Goal: Navigation & Orientation: Understand site structure

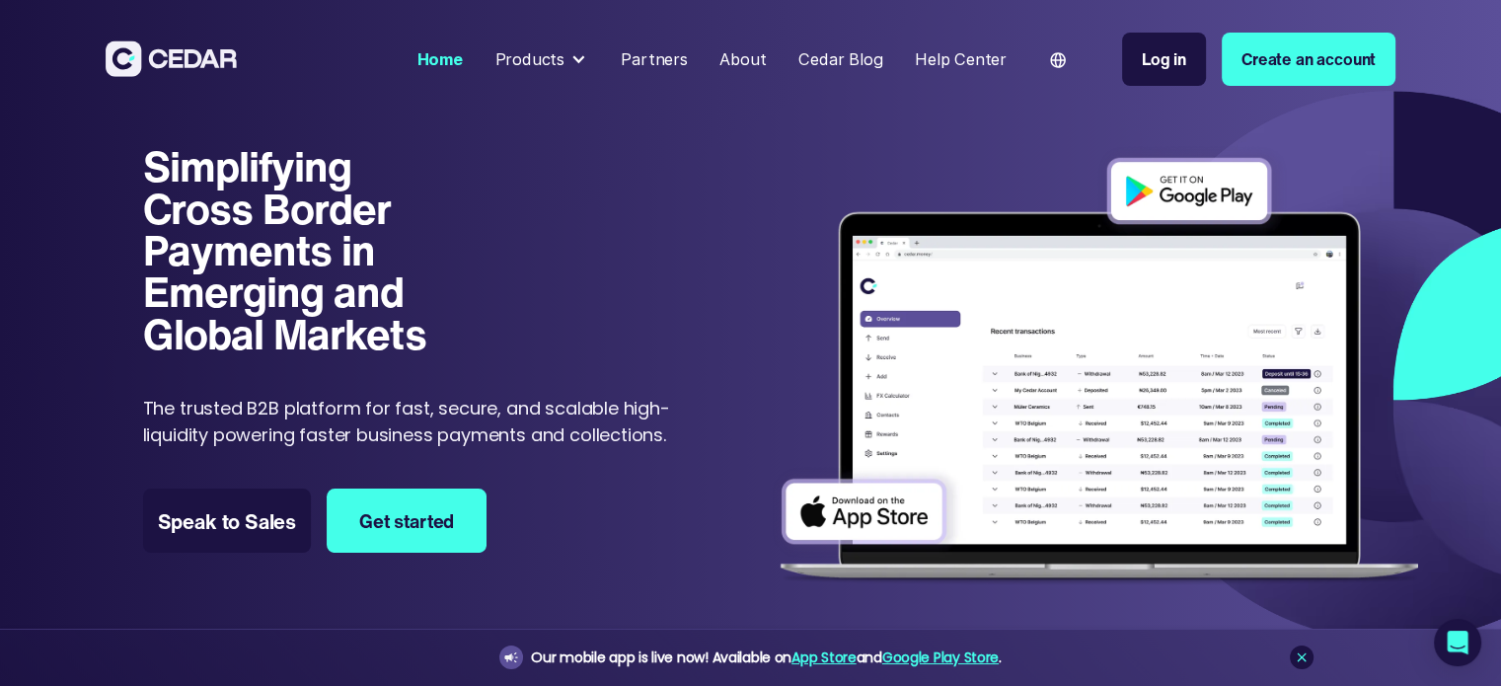
click at [584, 52] on div at bounding box center [578, 59] width 16 height 16
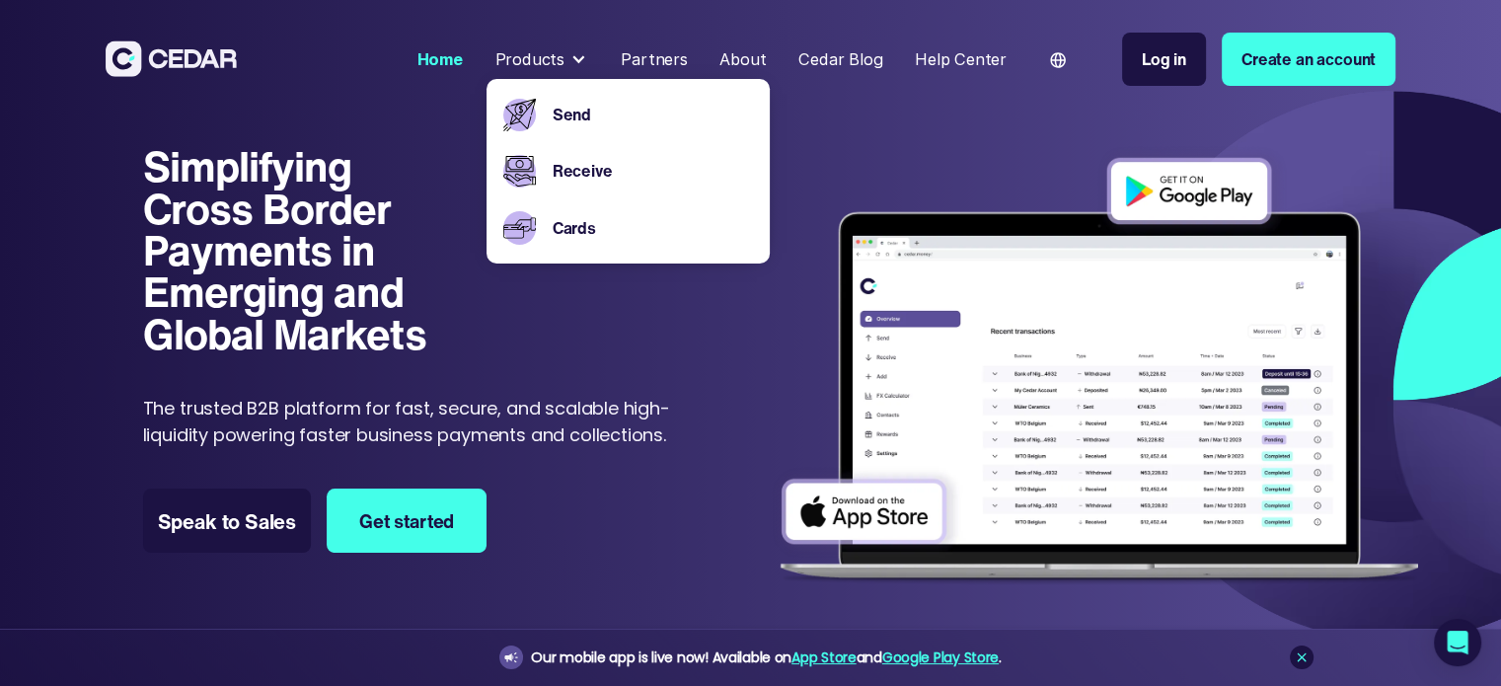
click at [434, 304] on h1 "Simplifying Cross Border Payments in Emerging and Global Markets" at bounding box center [306, 249] width 326 height 209
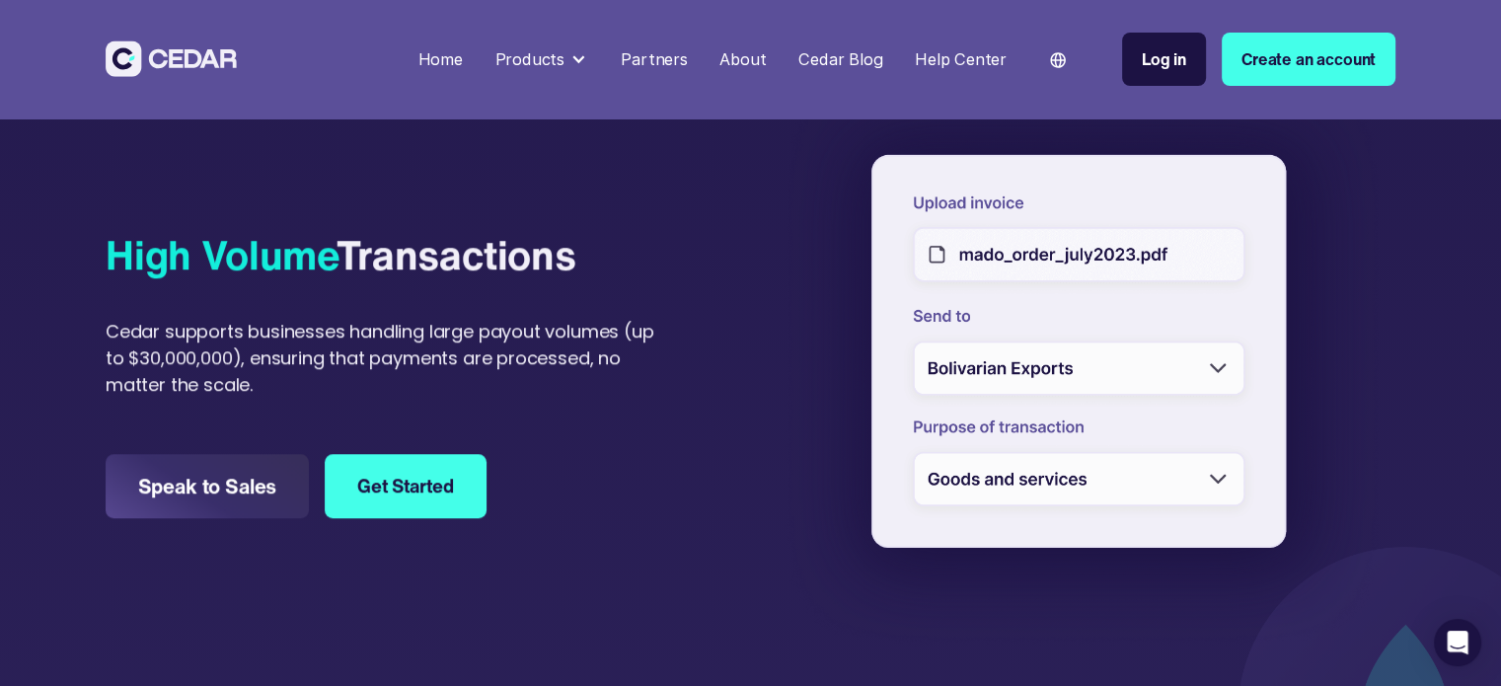
scroll to position [1382, 0]
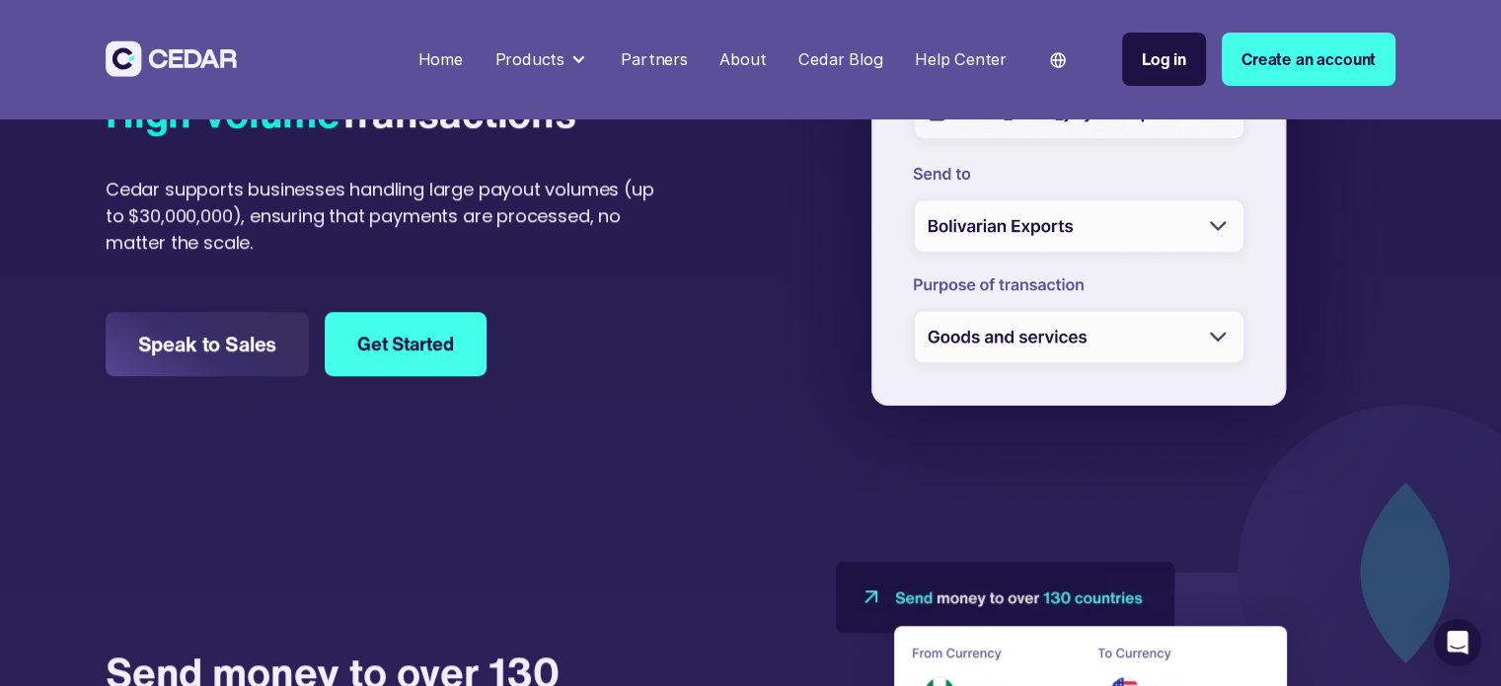
click at [1076, 226] on div at bounding box center [1083, 213] width 625 height 610
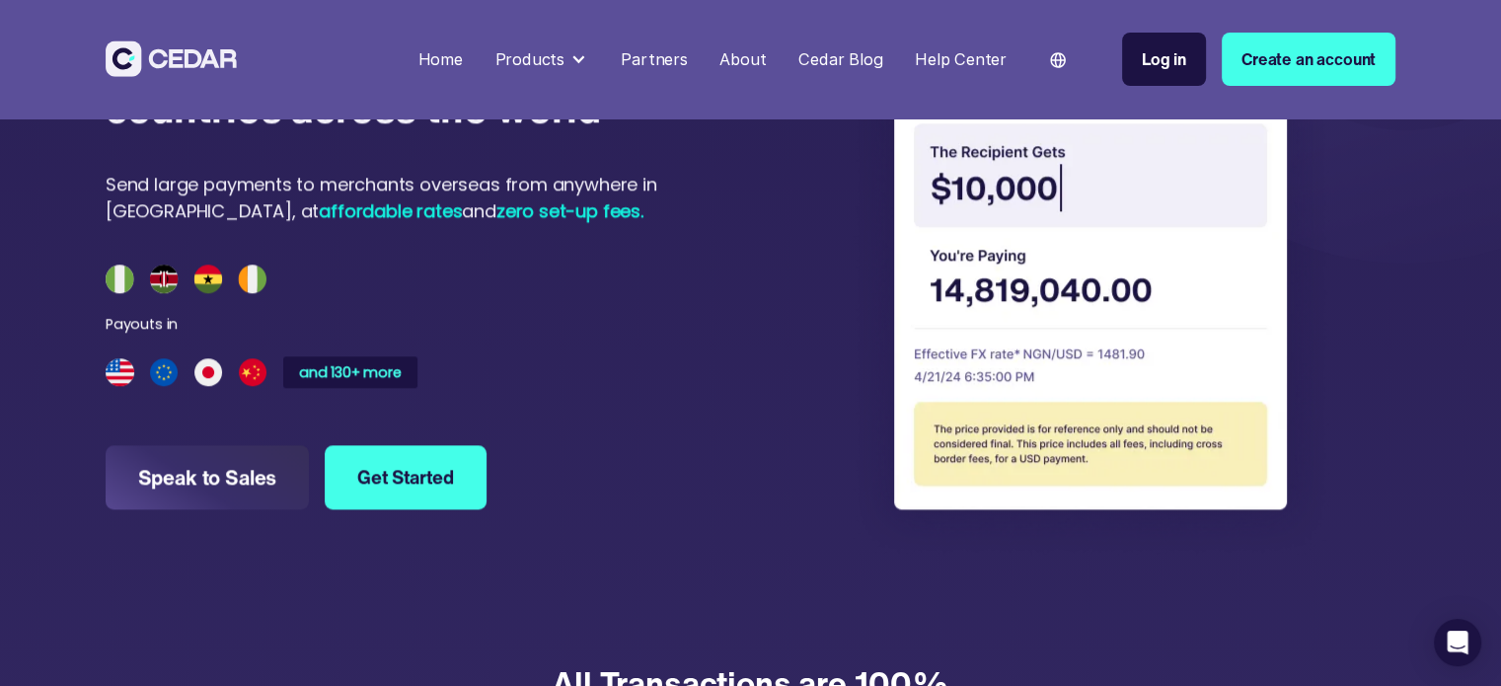
scroll to position [1875, 0]
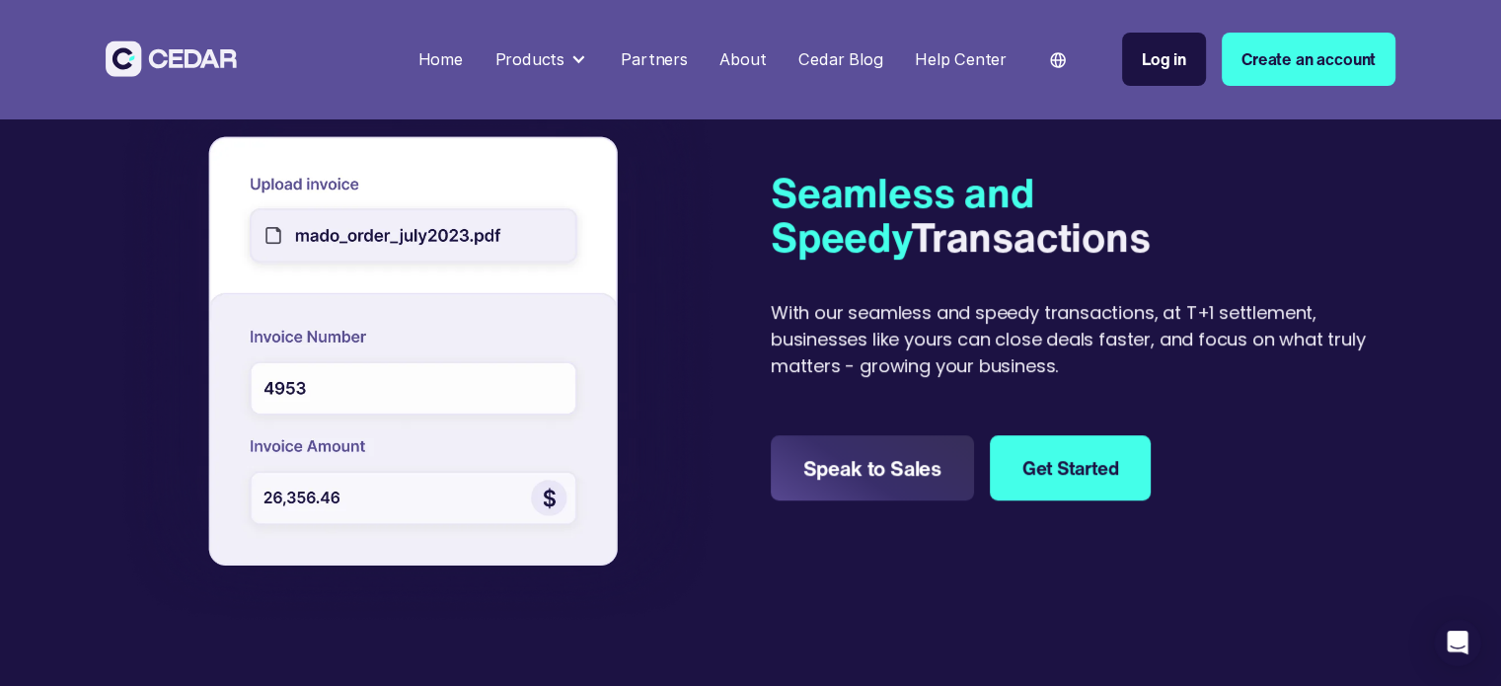
scroll to position [1184, 0]
